Goal: Task Accomplishment & Management: Manage account settings

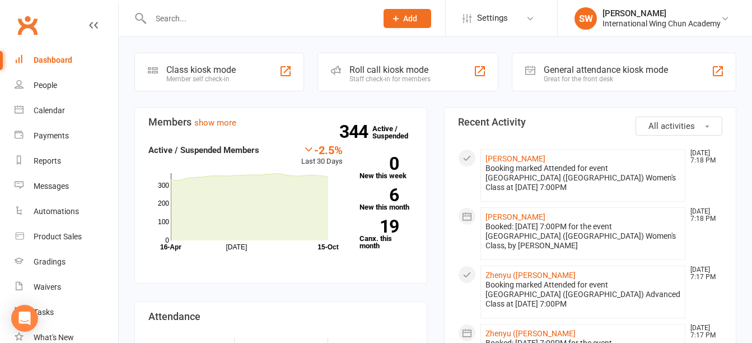
click at [238, 16] on input "text" at bounding box center [258, 19] width 222 height 16
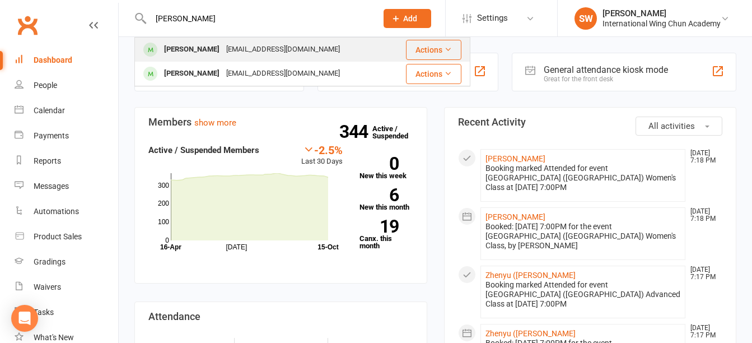
type input "[PERSON_NAME]"
click at [232, 41] on div "[EMAIL_ADDRESS][DOMAIN_NAME]" at bounding box center [283, 49] width 120 height 16
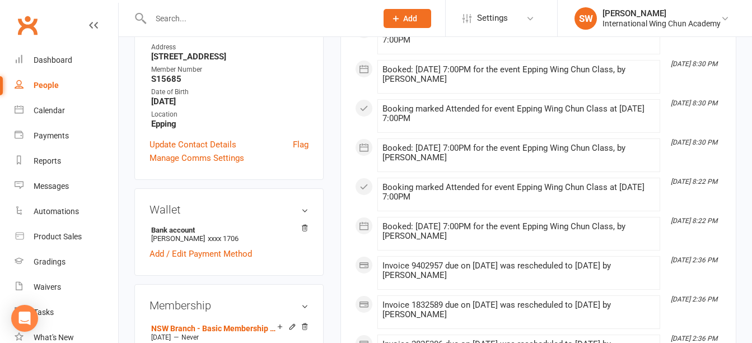
scroll to position [224, 0]
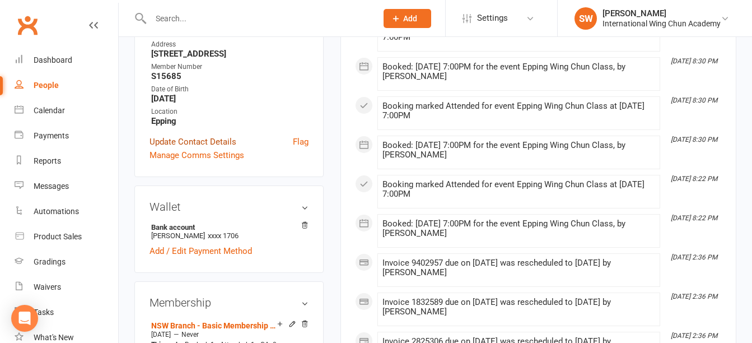
click at [202, 148] on link "Update Contact Details" at bounding box center [193, 141] width 87 height 13
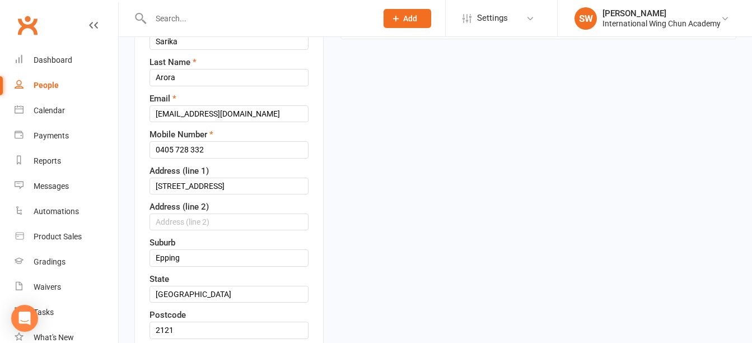
scroll to position [53, 0]
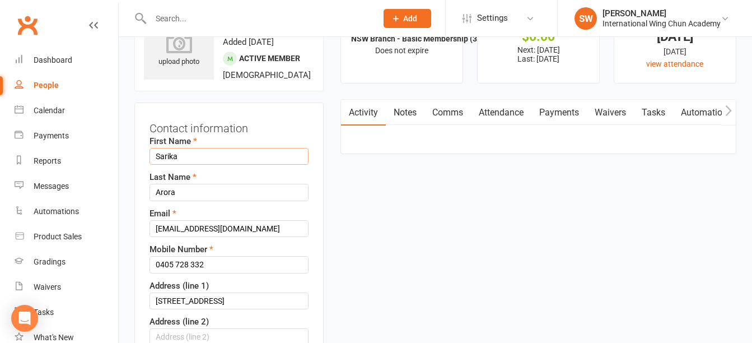
click at [203, 165] on input "Sarika" at bounding box center [229, 156] width 159 height 17
type input "Naira"
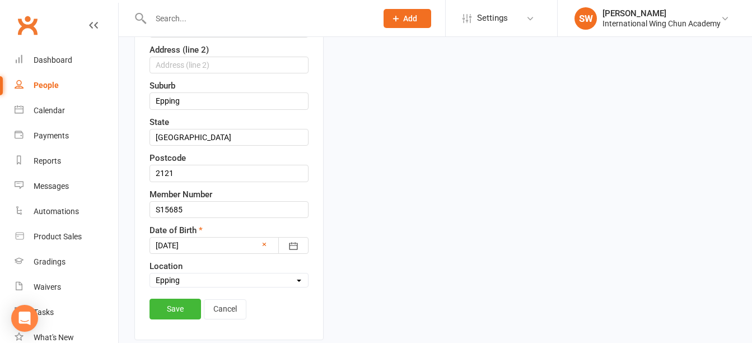
scroll to position [333, 0]
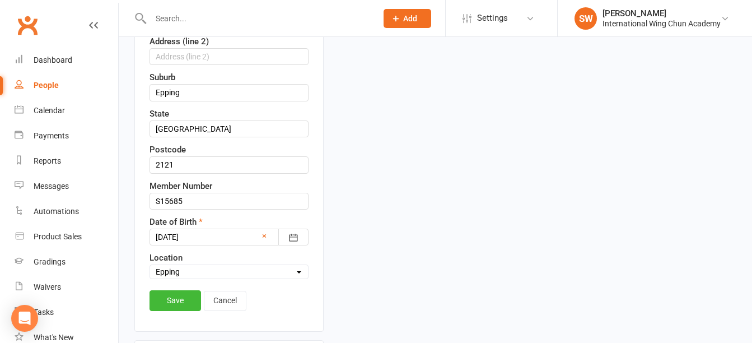
type input "[PERSON_NAME]"
click at [188, 245] on div at bounding box center [229, 237] width 159 height 17
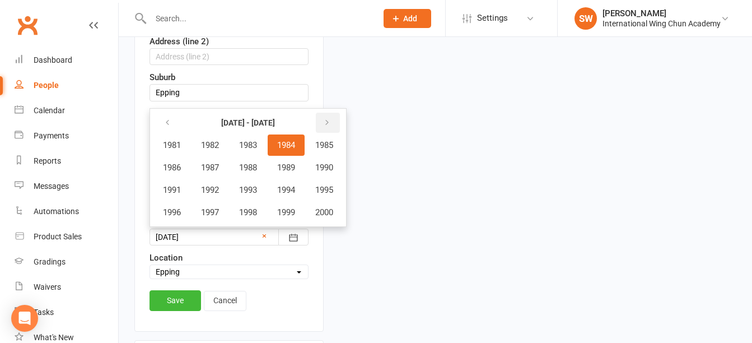
click at [338, 133] on button "button" at bounding box center [328, 123] width 24 height 20
click at [221, 223] on button "2017" at bounding box center [210, 212] width 37 height 21
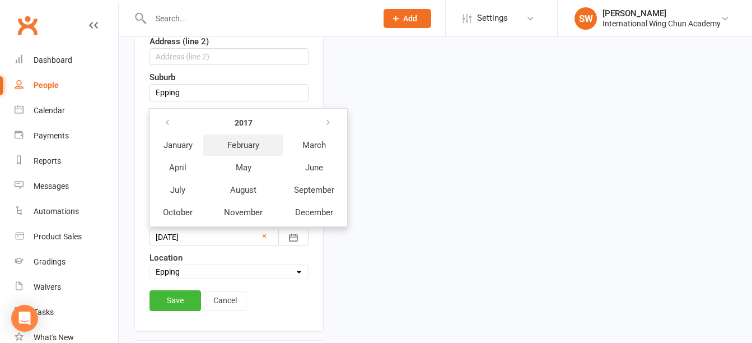
click at [249, 150] on span "February" at bounding box center [243, 145] width 32 height 10
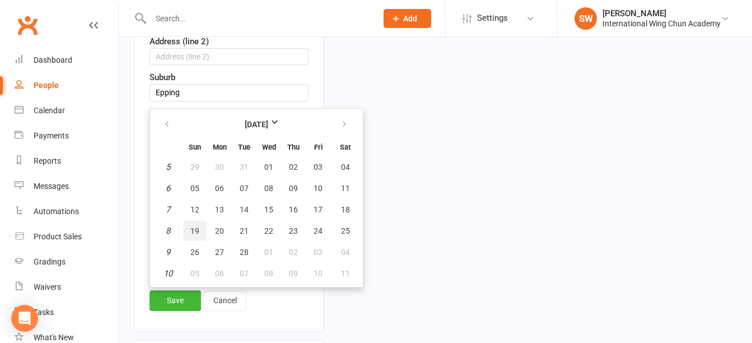
click at [193, 235] on span "19" at bounding box center [194, 230] width 9 height 9
type input "[DATE]"
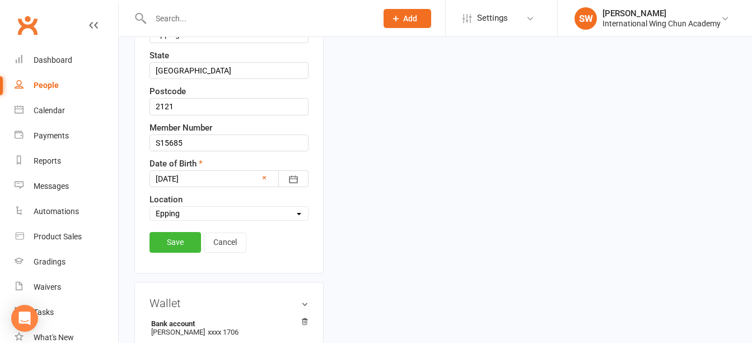
scroll to position [445, 0]
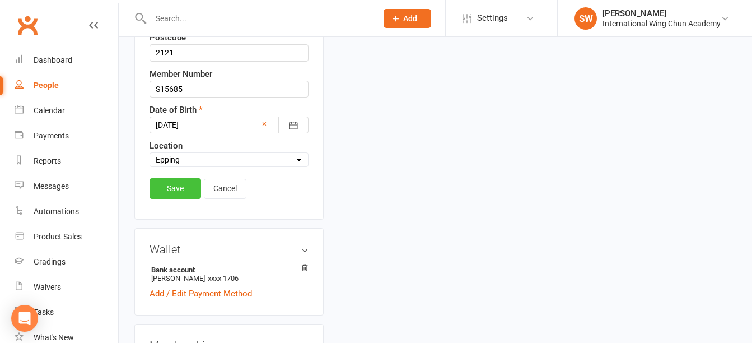
click at [179, 198] on link "Save" at bounding box center [176, 188] width 52 height 20
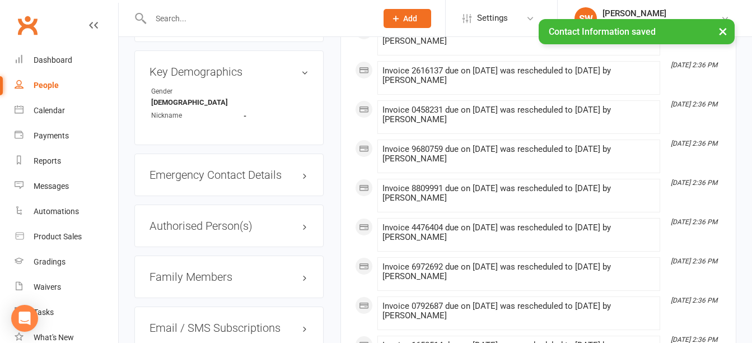
scroll to position [893, 0]
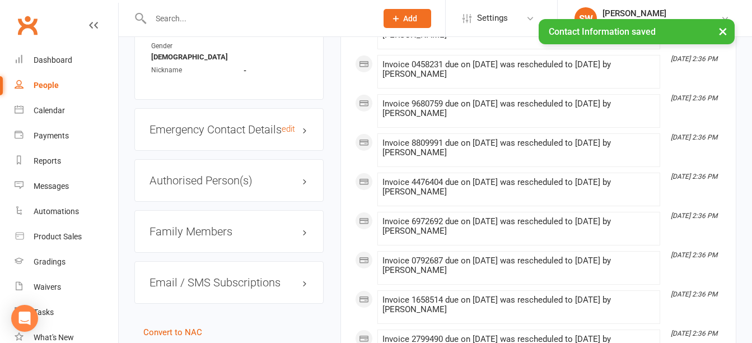
click at [244, 136] on h3 "Emergency Contact Details edit" at bounding box center [229, 129] width 159 height 12
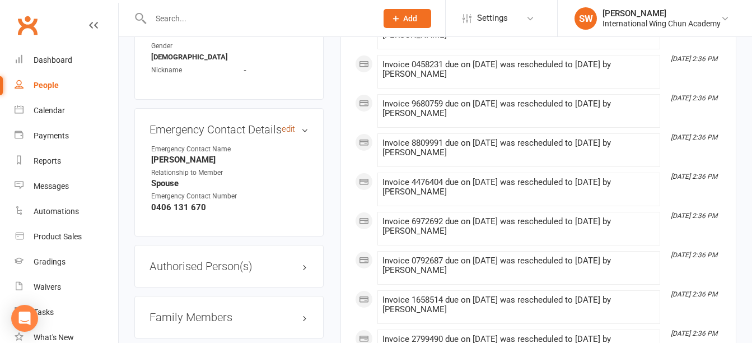
click at [290, 134] on link "edit" at bounding box center [288, 129] width 13 height 10
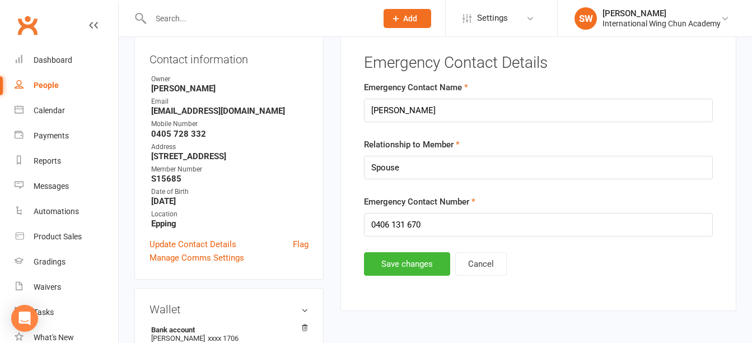
scroll to position [96, 0]
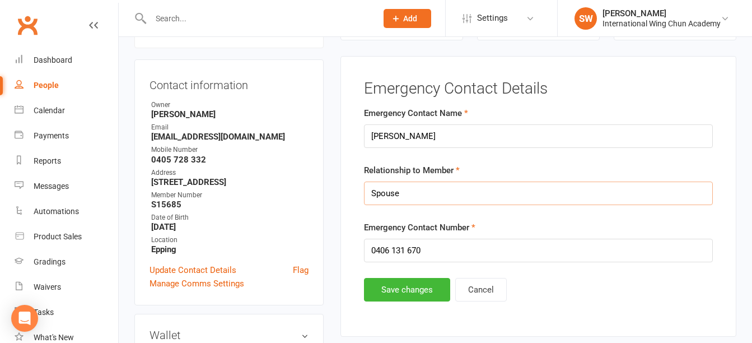
click at [424, 194] on input "Spouse" at bounding box center [538, 194] width 349 height 24
drag, startPoint x: 562, startPoint y: 195, endPoint x: 339, endPoint y: 188, distance: 223.6
click at [339, 188] on main "✓ Memberships NSW Branch - Basic Membership (3 mo. Minim... Does not expire $ B…" at bounding box center [538, 152] width 413 height 391
type input "Father"
click at [398, 285] on button "Save changes" at bounding box center [407, 290] width 86 height 24
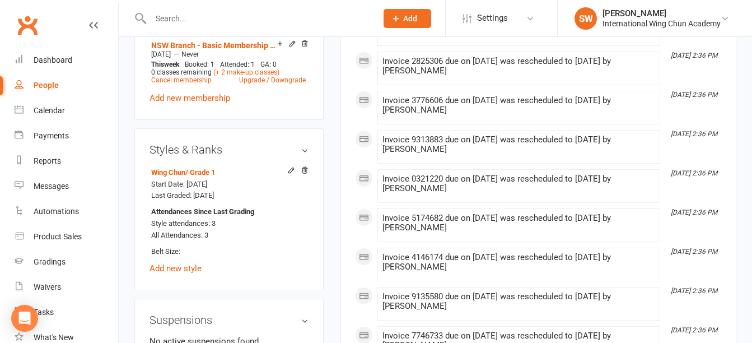
scroll to position [336, 0]
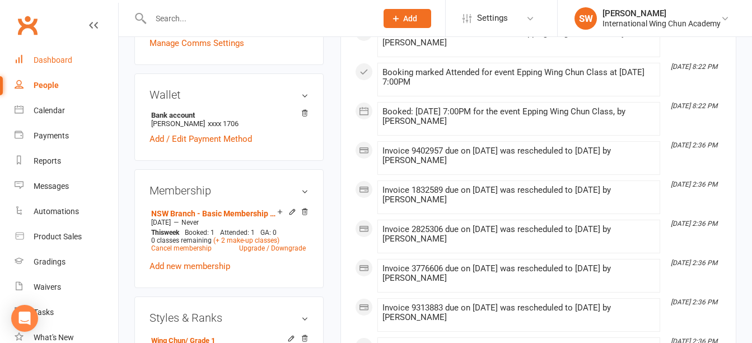
click at [43, 56] on div "Dashboard" at bounding box center [53, 59] width 39 height 9
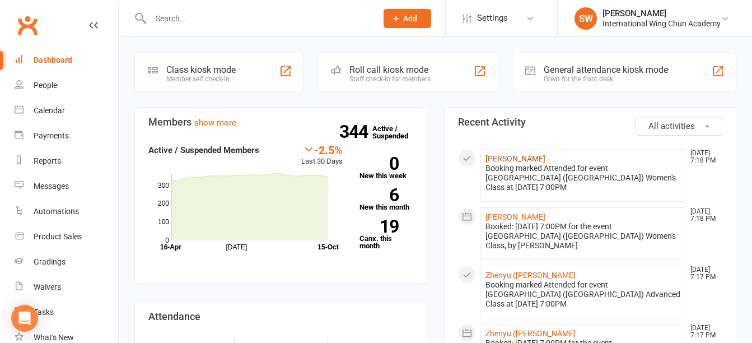
click at [508, 161] on link "[PERSON_NAME]" at bounding box center [516, 158] width 60 height 9
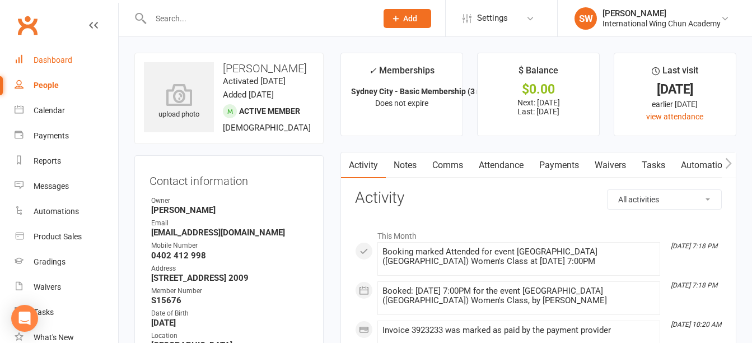
click at [65, 53] on link "Dashboard" at bounding box center [67, 60] width 104 height 25
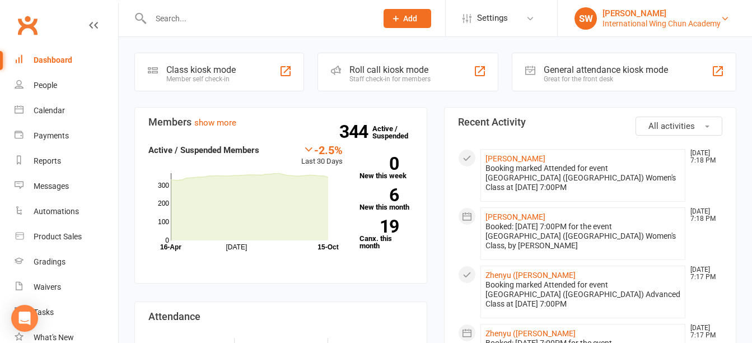
click at [697, 17] on div "[PERSON_NAME]" at bounding box center [662, 13] width 118 height 10
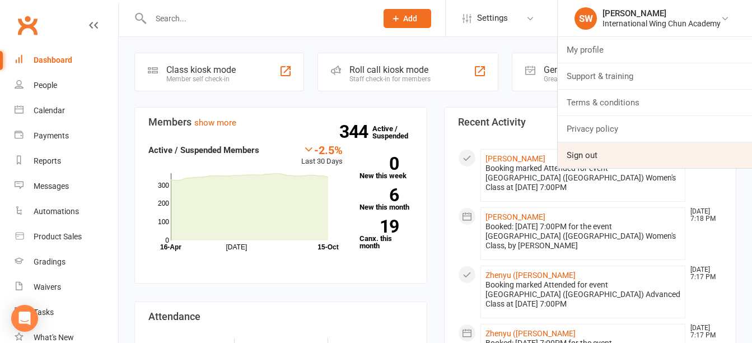
click at [634, 151] on link "Sign out" at bounding box center [655, 155] width 194 height 26
